Goal: Find specific page/section: Find specific page/section

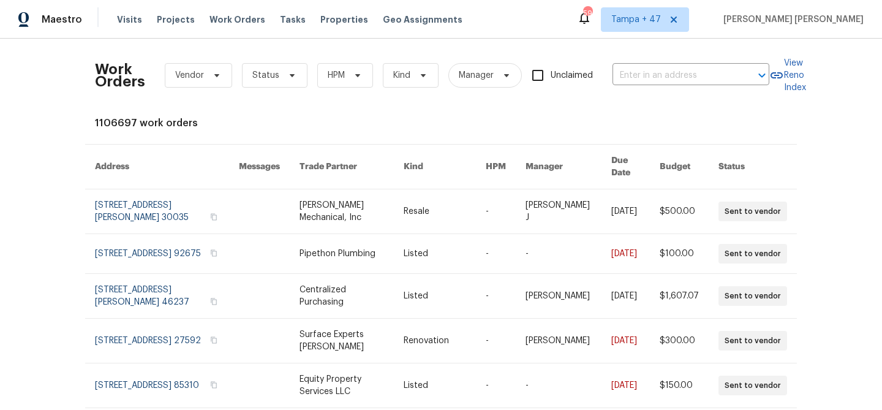
click at [665, 70] on input "text" at bounding box center [674, 75] width 123 height 19
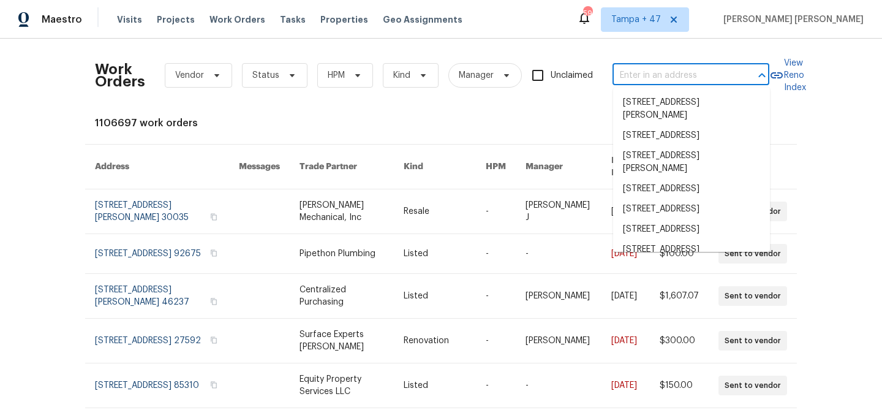
paste input "[STREET_ADDRESS][PERSON_NAME]"
type input "[STREET_ADDRESS][PERSON_NAME]"
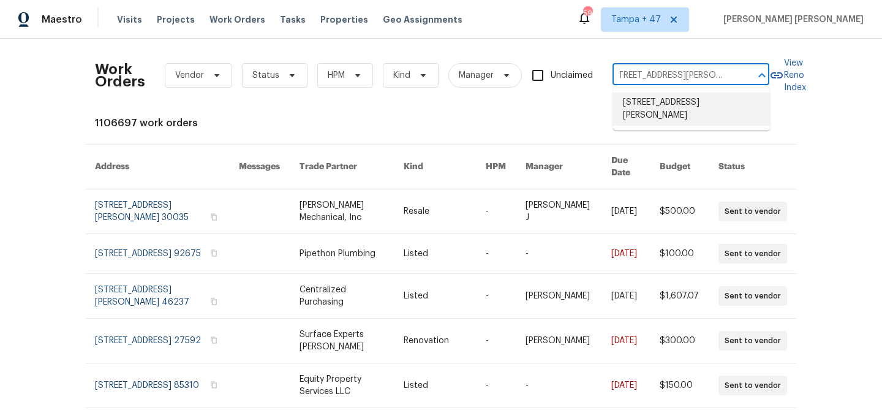
click at [675, 105] on li "[STREET_ADDRESS][PERSON_NAME]" at bounding box center [691, 109] width 157 height 33
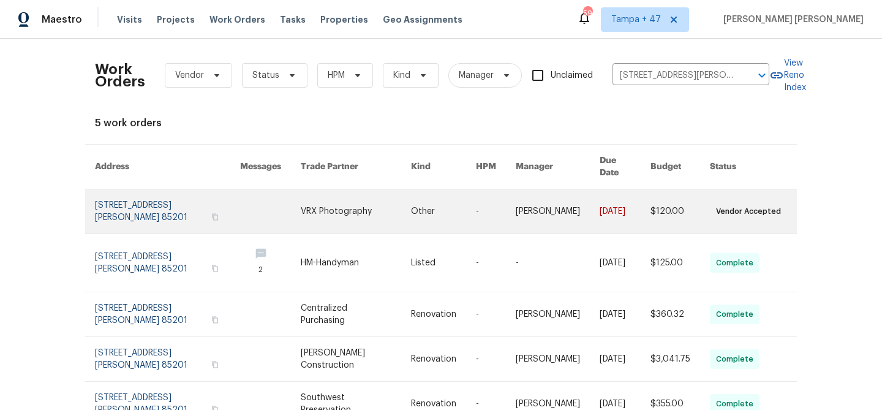
click at [646, 189] on td "$120.00" at bounding box center [670, 211] width 59 height 45
click at [646, 191] on td "$120.00" at bounding box center [670, 211] width 59 height 45
click at [582, 189] on link at bounding box center [558, 211] width 84 height 44
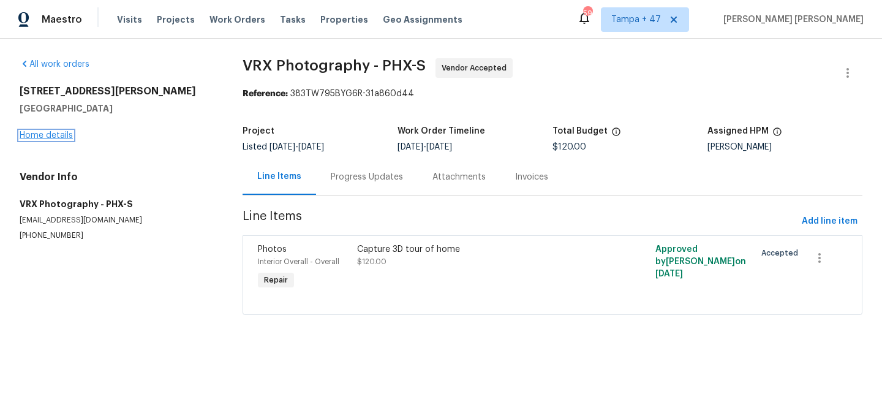
click at [58, 132] on link "Home details" at bounding box center [46, 135] width 53 height 9
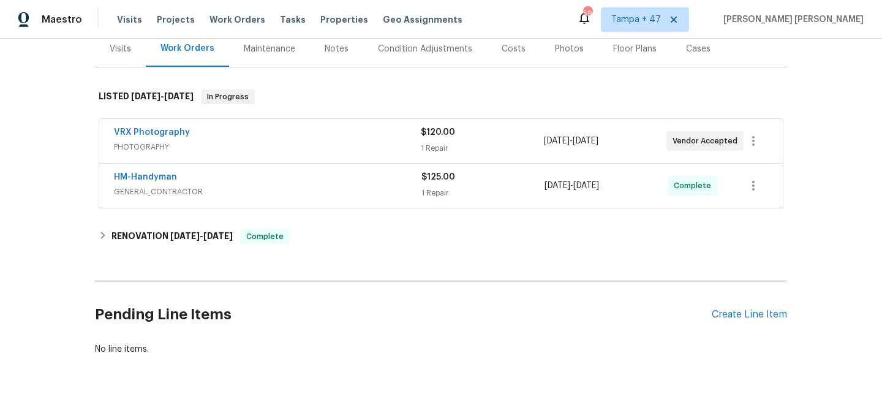
scroll to position [150, 0]
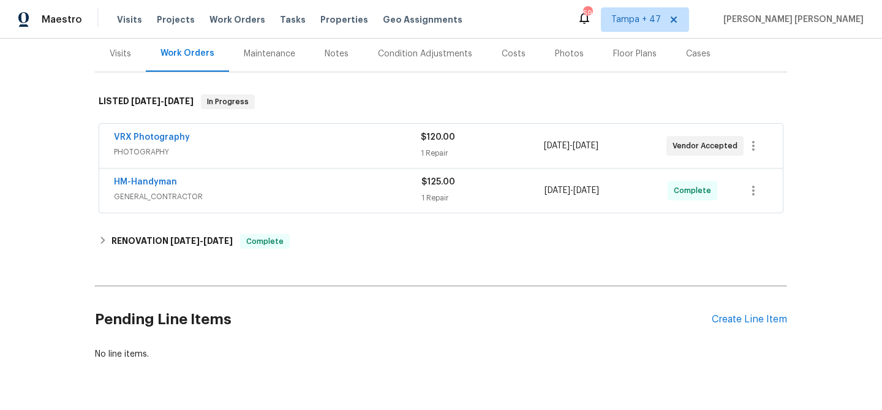
click at [289, 178] on div "HM-Handyman" at bounding box center [268, 183] width 308 height 15
